Goal: Navigation & Orientation: Go to known website

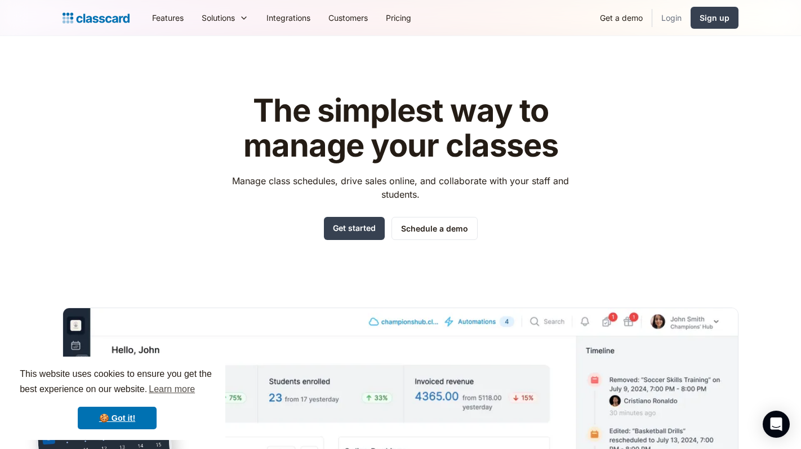
click at [673, 15] on link "Login" at bounding box center [671, 17] width 38 height 25
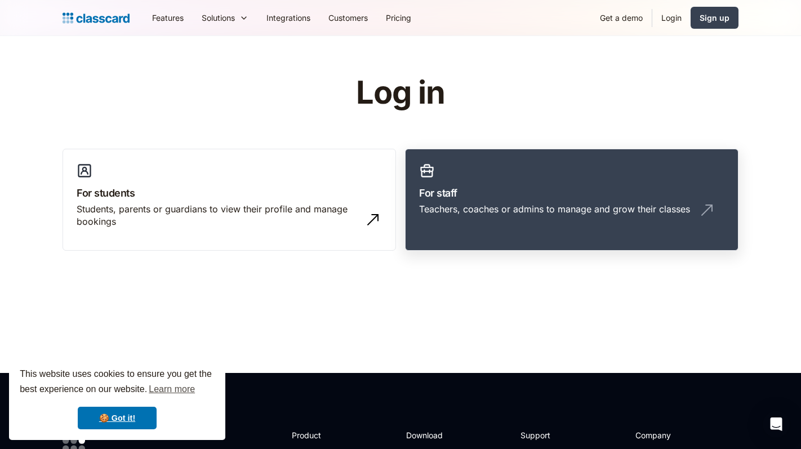
click at [454, 199] on h3 "For staff" at bounding box center [571, 192] width 305 height 15
